Goal: Information Seeking & Learning: Compare options

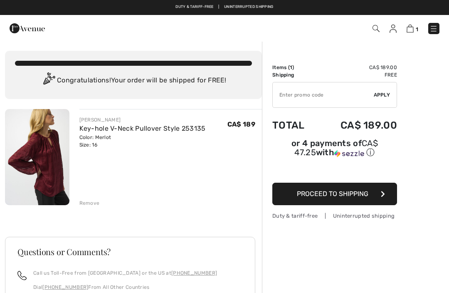
click at [40, 182] on img at bounding box center [37, 157] width 64 height 96
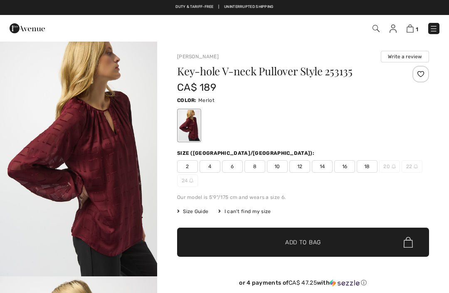
checkbox input "true"
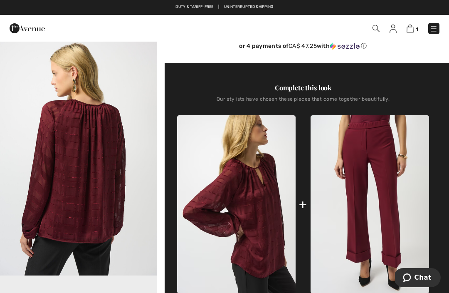
scroll to position [232, 0]
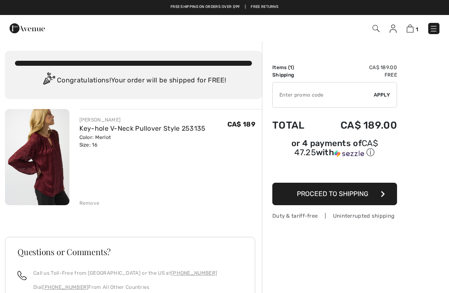
click at [432, 27] on img at bounding box center [433, 29] width 8 height 8
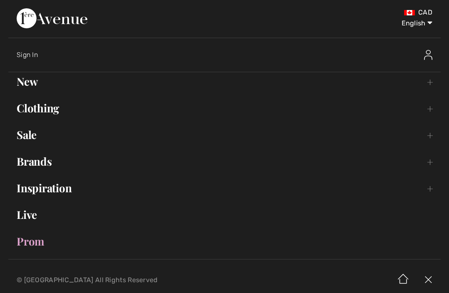
click at [418, 25] on select "English Français" at bounding box center [410, 21] width 43 height 25
select select "https://www.1ereavenue.com/fr/cart/"
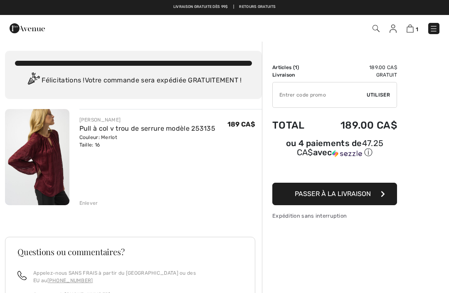
click at [436, 27] on img at bounding box center [433, 29] width 8 height 8
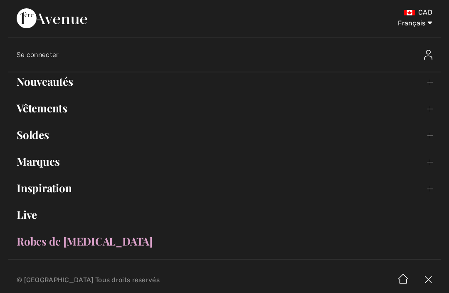
click at [25, 106] on link "Vêtements Toggle submenu" at bounding box center [224, 108] width 432 height 18
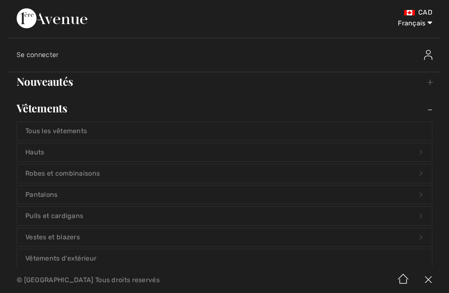
click at [33, 193] on link "Pantalons Open submenu" at bounding box center [224, 194] width 415 height 18
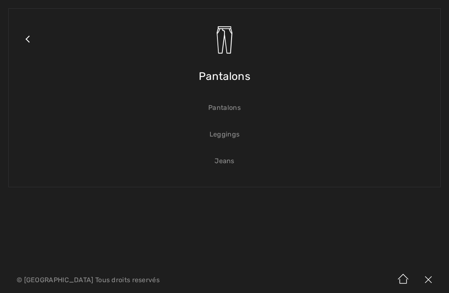
click at [229, 106] on link "Pantalons" at bounding box center [224, 107] width 415 height 18
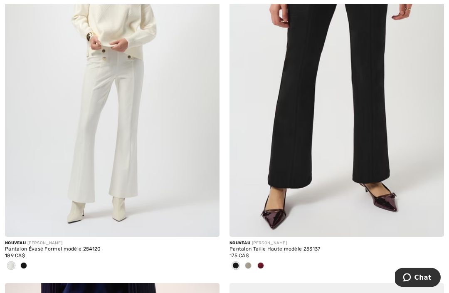
scroll to position [3136, 0]
click at [264, 261] on div at bounding box center [260, 266] width 12 height 14
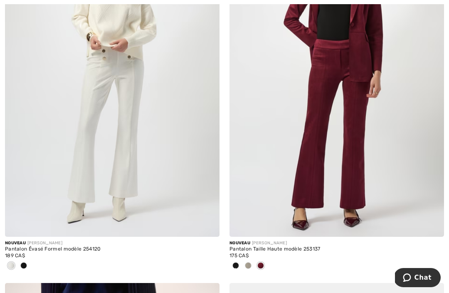
click at [407, 179] on img at bounding box center [336, 76] width 214 height 322
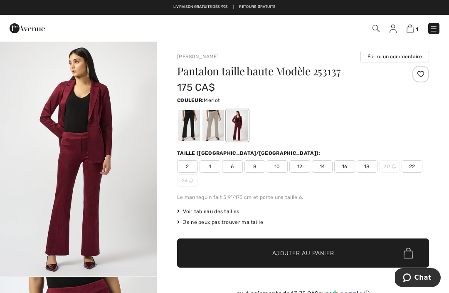
click at [152, 231] on img "1 / 4" at bounding box center [78, 158] width 157 height 235
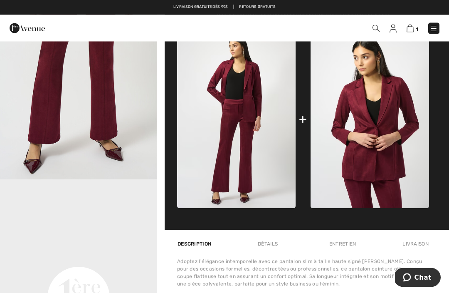
scroll to position [328, 0]
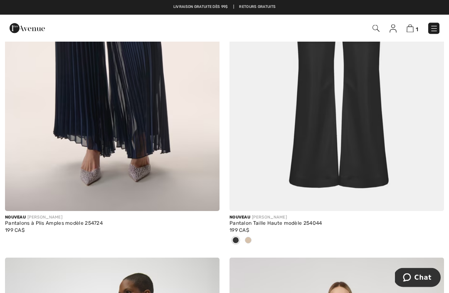
scroll to position [3530, 0]
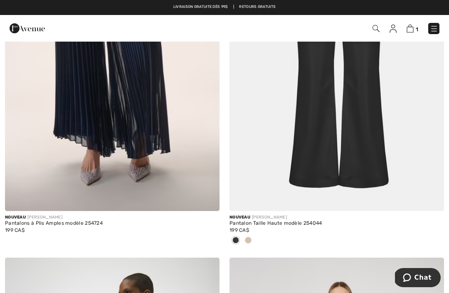
click at [433, 27] on img at bounding box center [434, 29] width 8 height 8
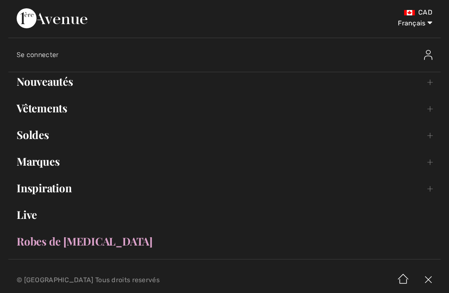
click at [431, 286] on img at bounding box center [427, 280] width 25 height 26
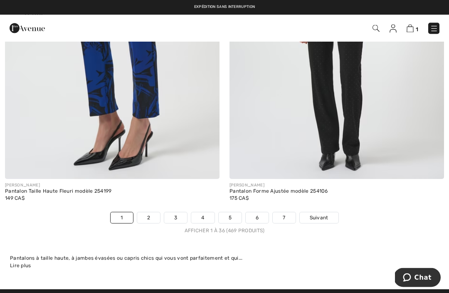
scroll to position [6545, 0]
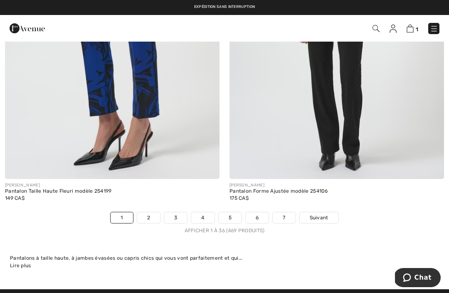
click at [324, 214] on span "Suivant" at bounding box center [319, 217] width 19 height 7
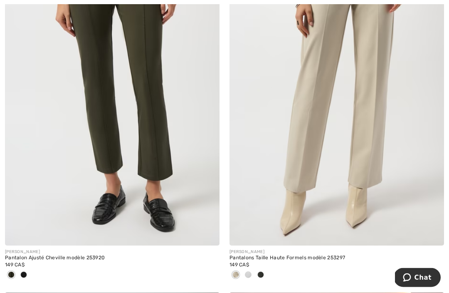
scroll to position [1257, 0]
click at [265, 273] on div at bounding box center [260, 275] width 12 height 14
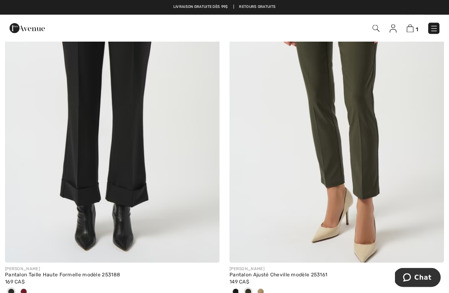
scroll to position [4193, 0]
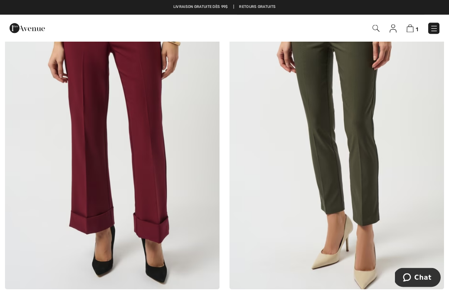
scroll to position [4174, 0]
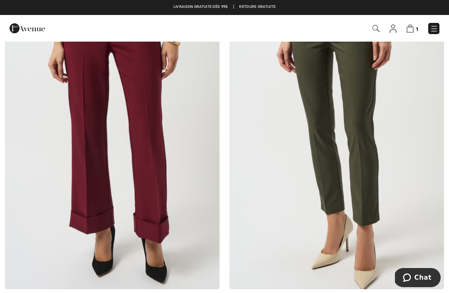
click at [137, 168] on img at bounding box center [112, 128] width 214 height 322
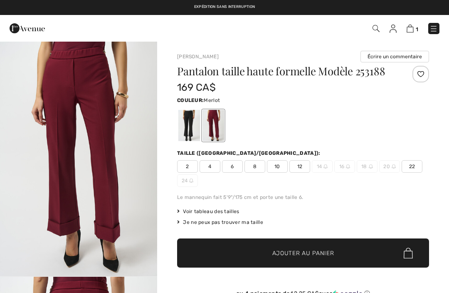
checkbox input "true"
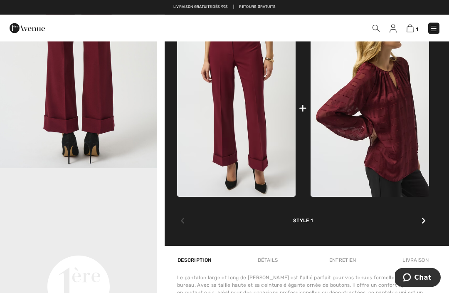
scroll to position [340, 0]
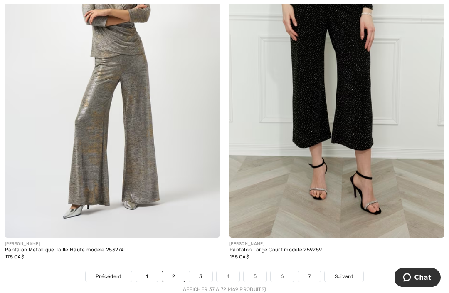
scroll to position [6478, 0]
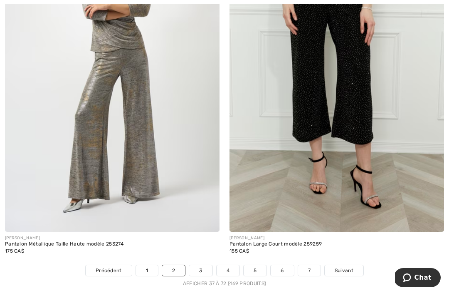
click at [346, 266] on span "Suivant" at bounding box center [343, 269] width 19 height 7
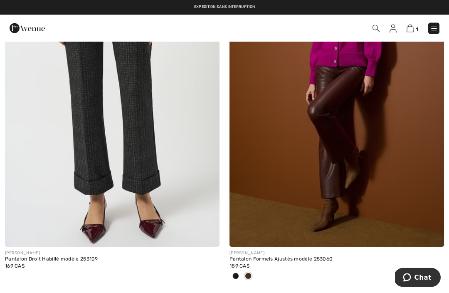
scroll to position [547, 0]
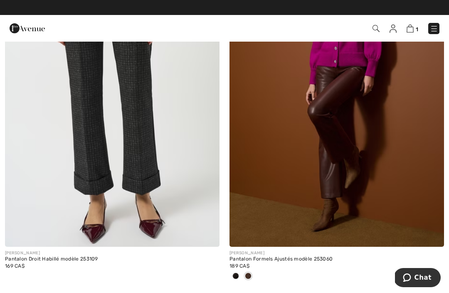
click at [398, 155] on img at bounding box center [336, 86] width 214 height 322
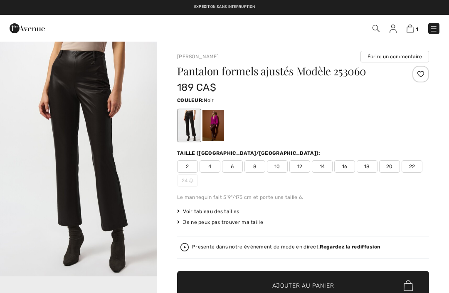
checkbox input "true"
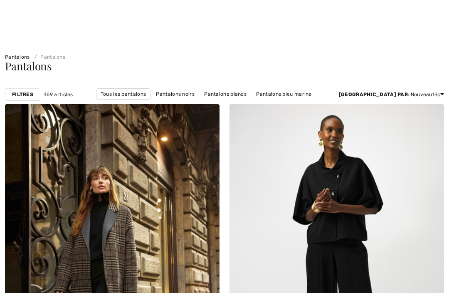
checkbox input "true"
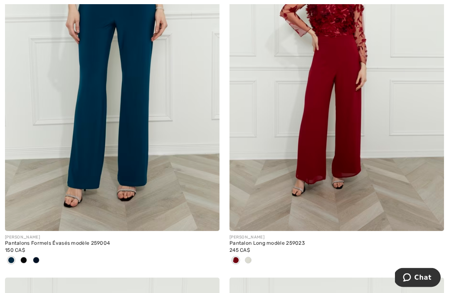
scroll to position [2447, 0]
click at [411, 175] on img at bounding box center [336, 70] width 214 height 322
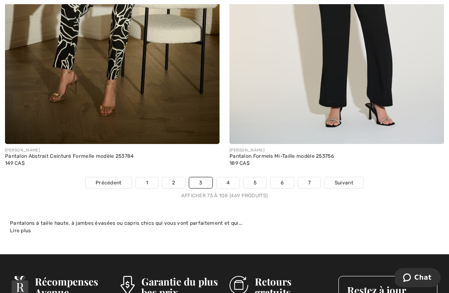
scroll to position [6569, 0]
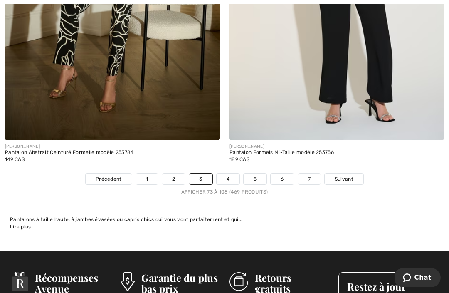
click at [348, 175] on span "Suivant" at bounding box center [343, 178] width 19 height 7
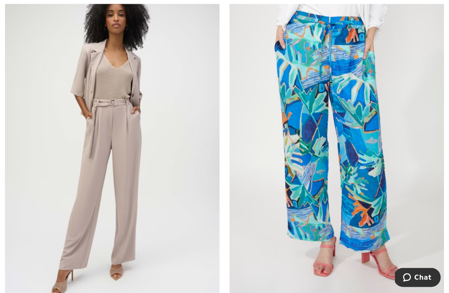
scroll to position [3752, 0]
